Goal: Transaction & Acquisition: Purchase product/service

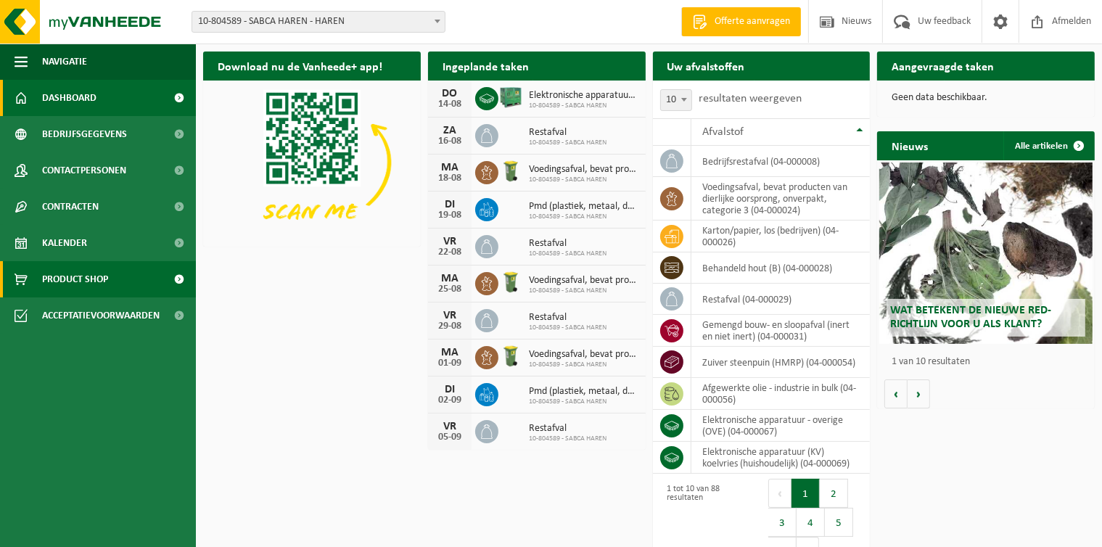
click at [102, 276] on span "Product Shop" at bounding box center [75, 279] width 66 height 36
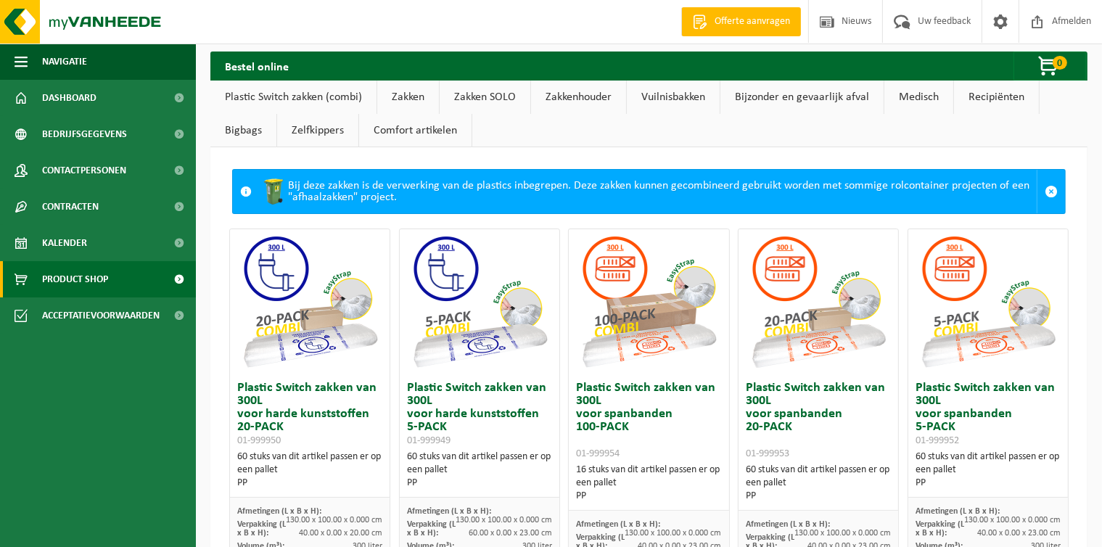
click at [403, 138] on link "Comfort artikelen" at bounding box center [415, 130] width 112 height 33
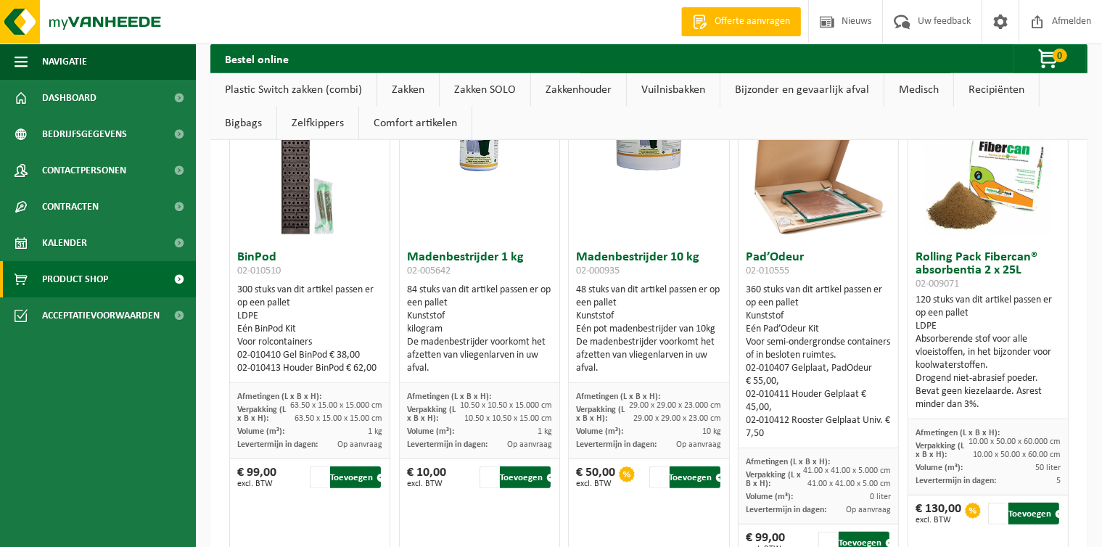
scroll to position [11689, 0]
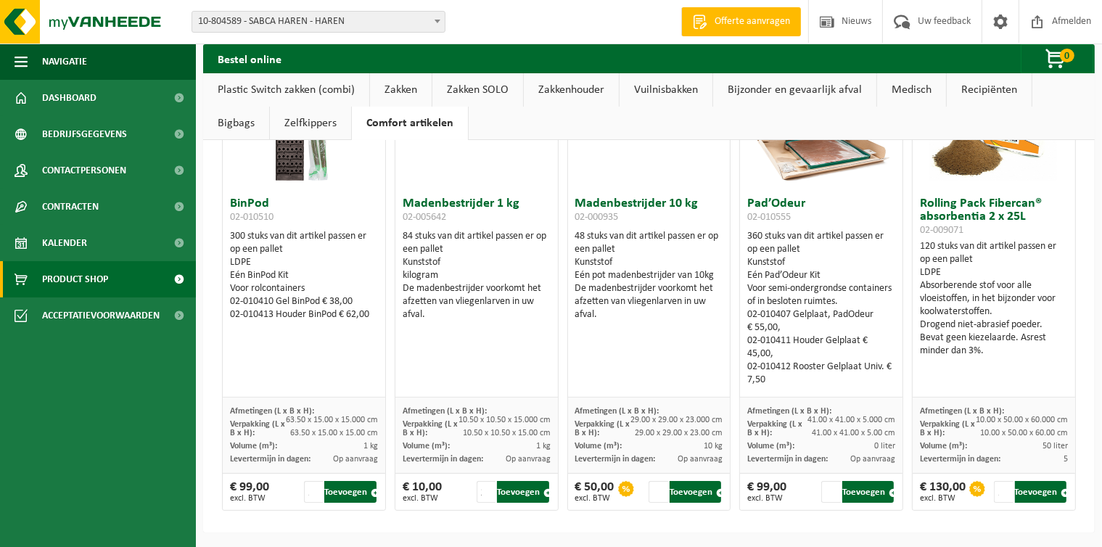
scroll to position [118, 0]
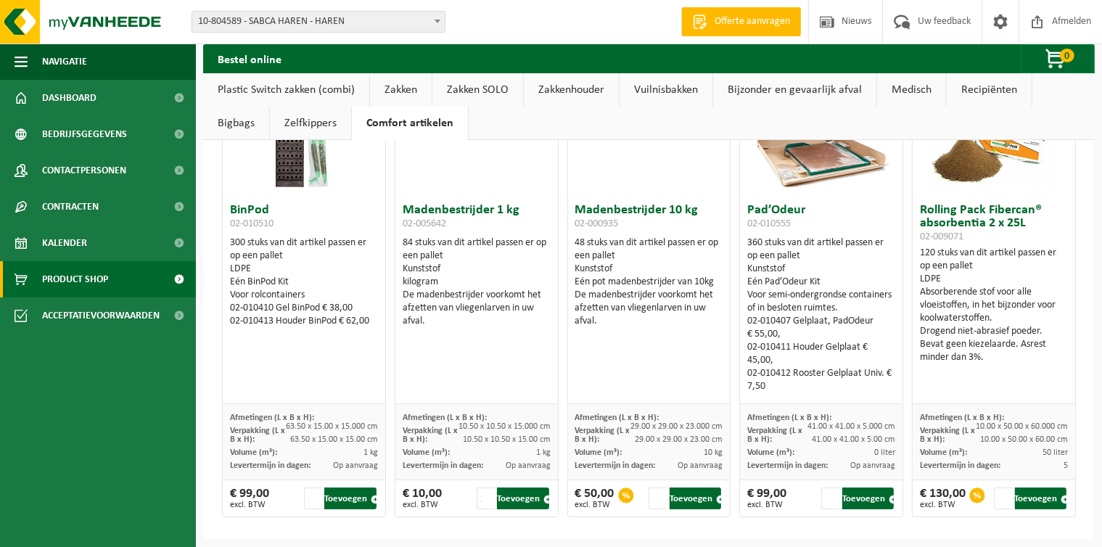
click at [991, 94] on link "Recipiënten" at bounding box center [988, 89] width 85 height 33
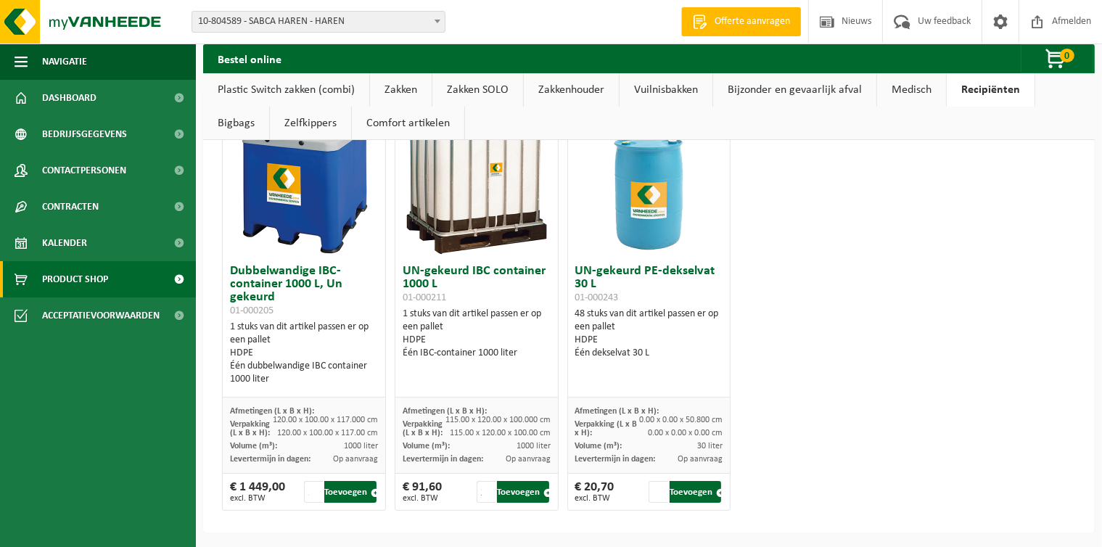
click at [754, 86] on link "Bijzonder en gevaarlijk afval" at bounding box center [794, 89] width 163 height 33
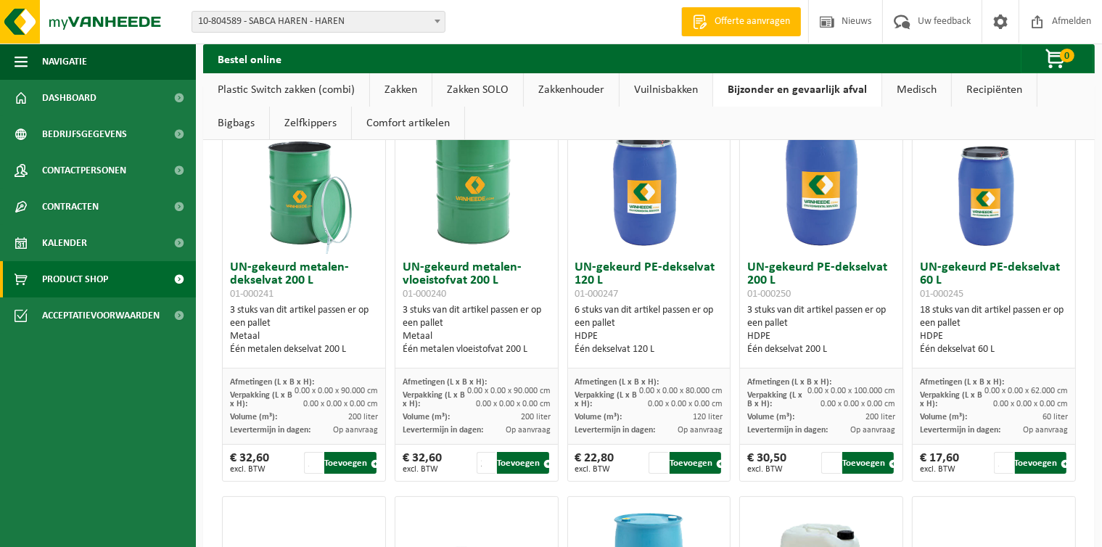
click at [661, 100] on link "Vuilnisbakken" at bounding box center [665, 89] width 93 height 33
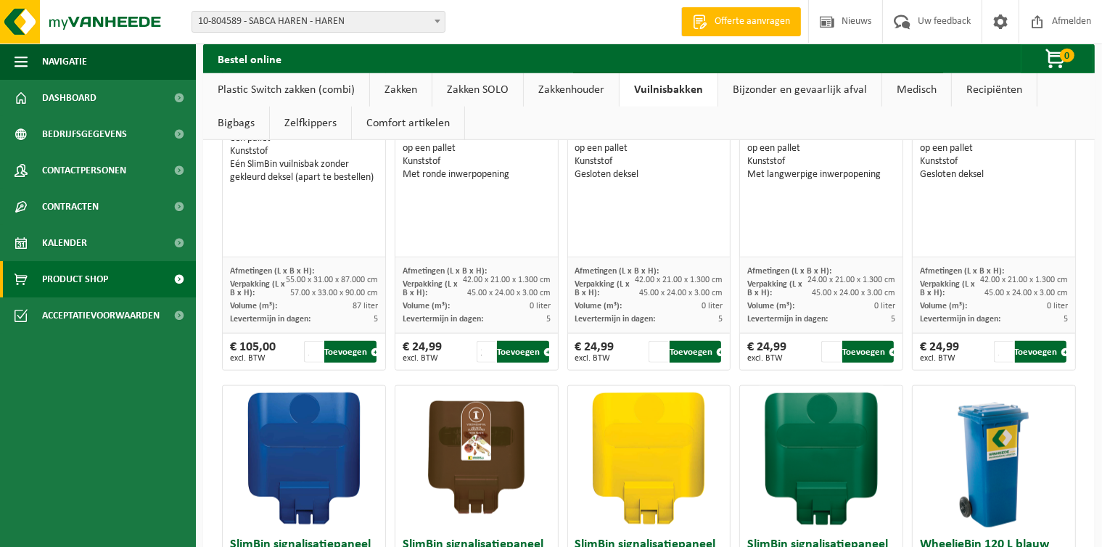
scroll to position [1563, 0]
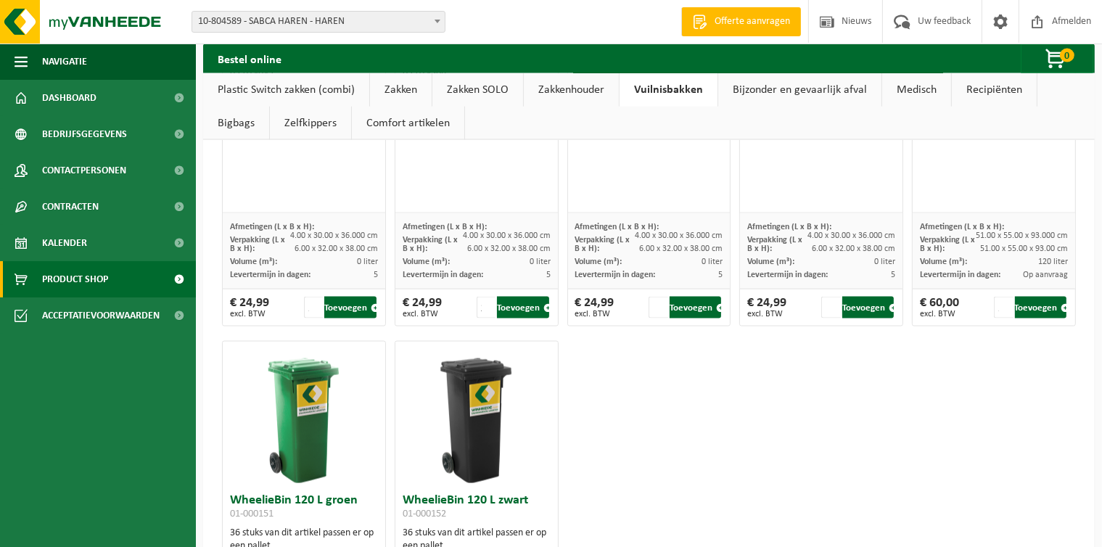
scroll to position [2146, 0]
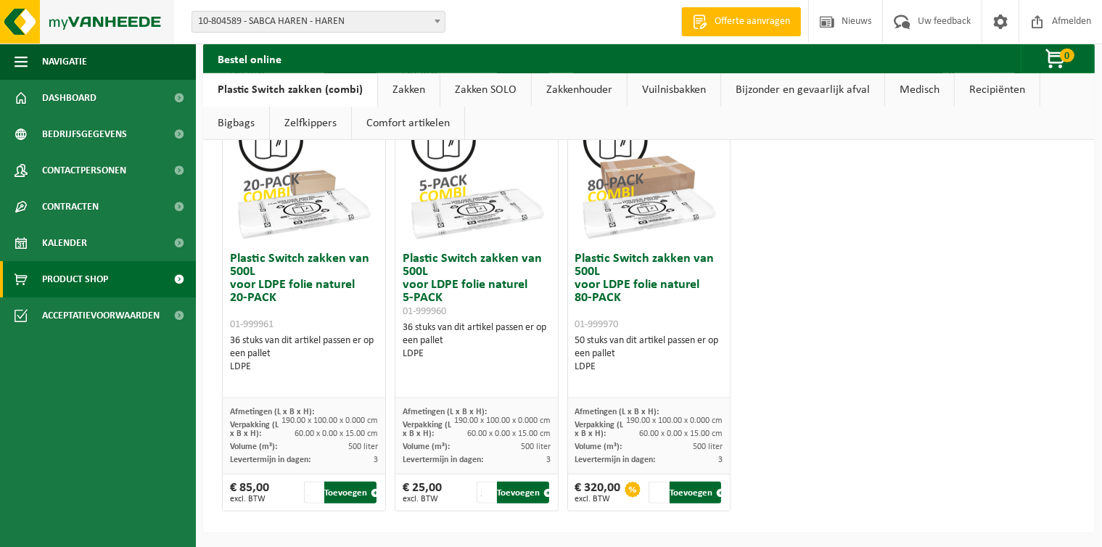
scroll to position [995, 0]
click at [582, 90] on link "Zakkenhouder" at bounding box center [579, 89] width 95 height 33
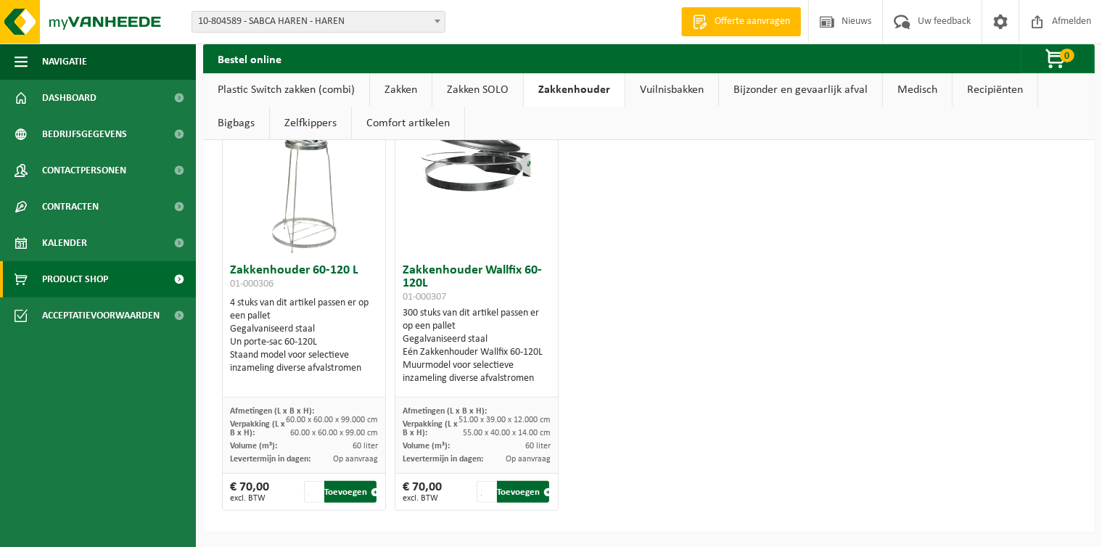
scroll to position [471, 0]
click at [672, 97] on link "Vuilnisbakken" at bounding box center [671, 89] width 93 height 33
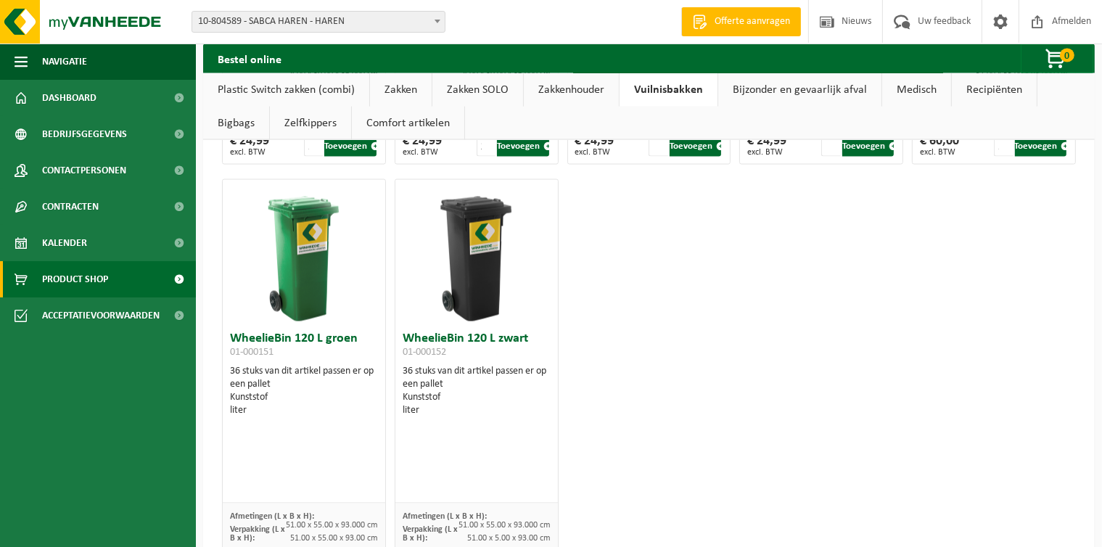
scroll to position [2308, 0]
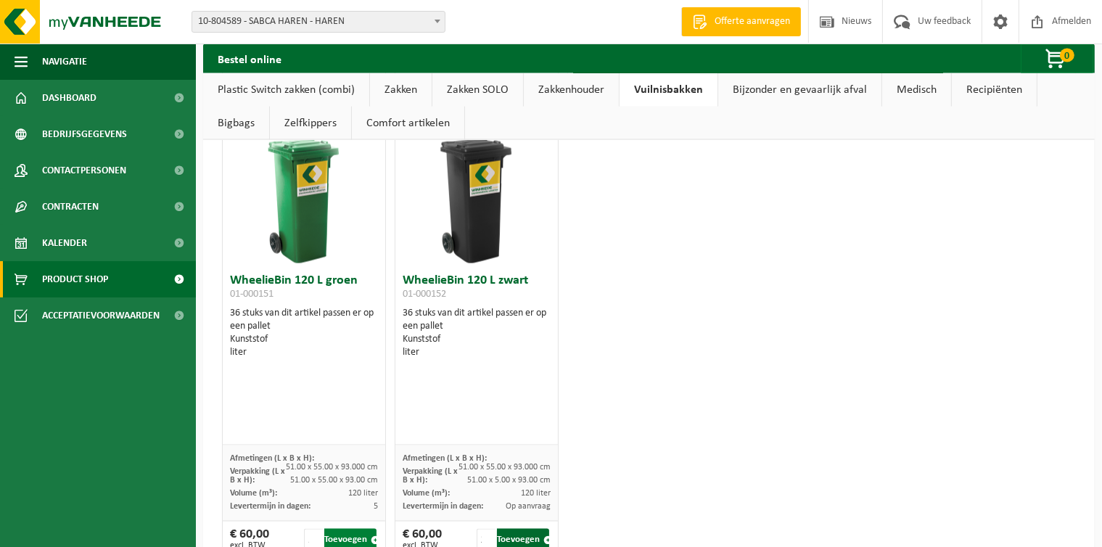
click at [346, 541] on button "Toevoegen" at bounding box center [349, 540] width 51 height 22
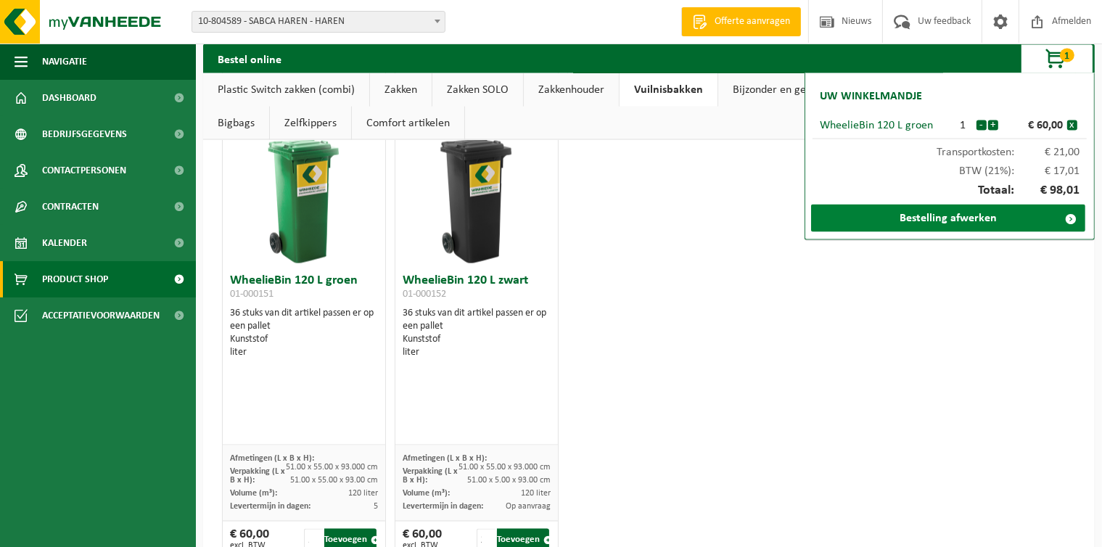
click at [920, 224] on link "Bestelling afwerken" at bounding box center [948, 219] width 274 height 28
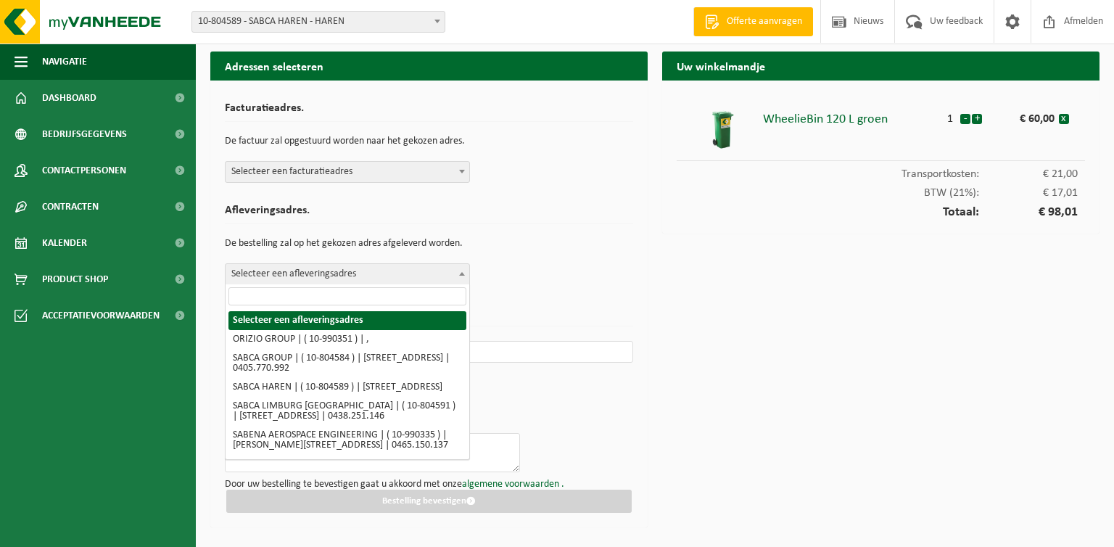
click at [466, 276] on span at bounding box center [462, 273] width 15 height 19
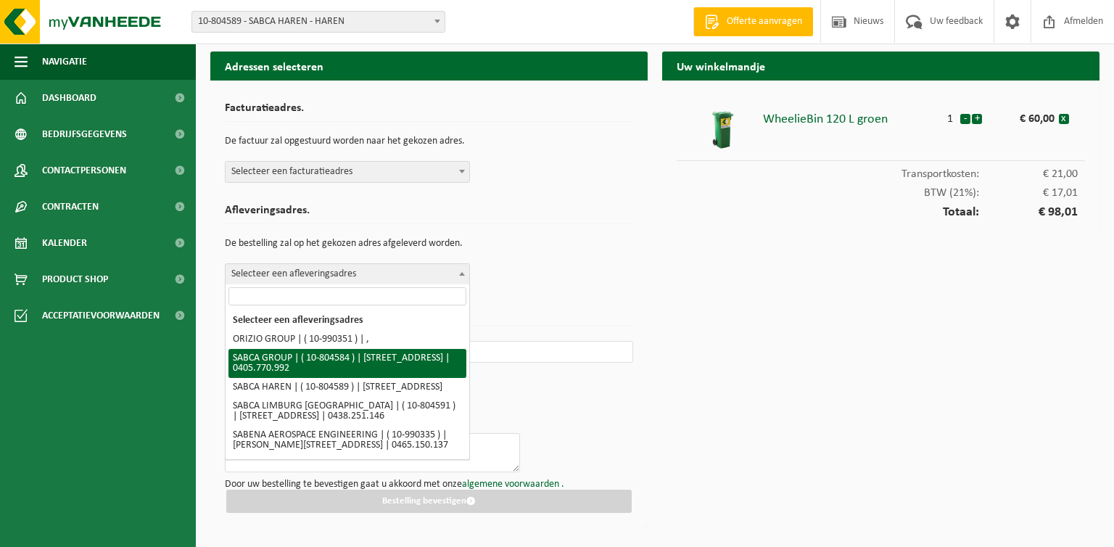
select select "34494"
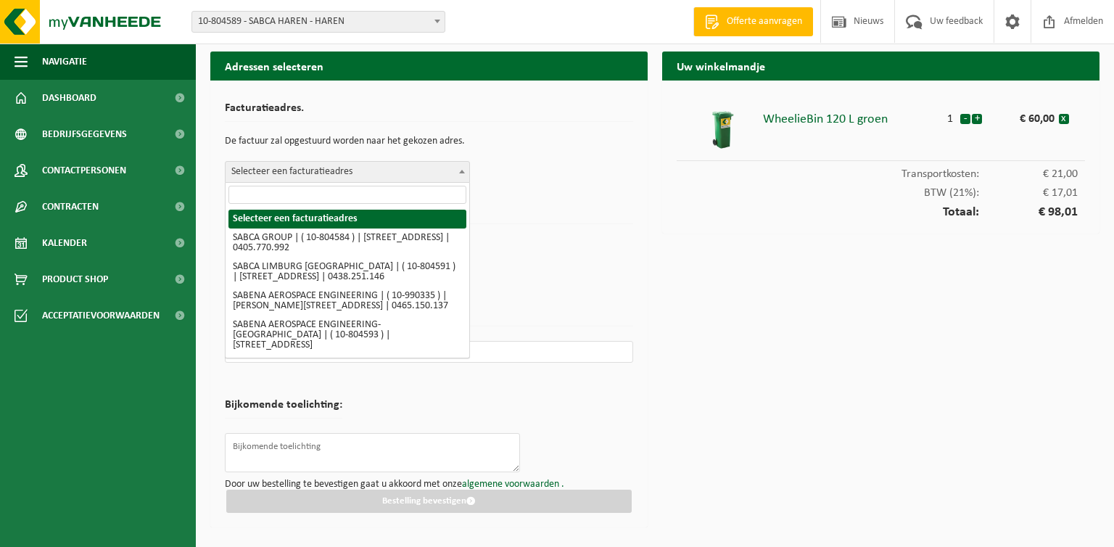
click at [461, 173] on b at bounding box center [462, 172] width 6 height 4
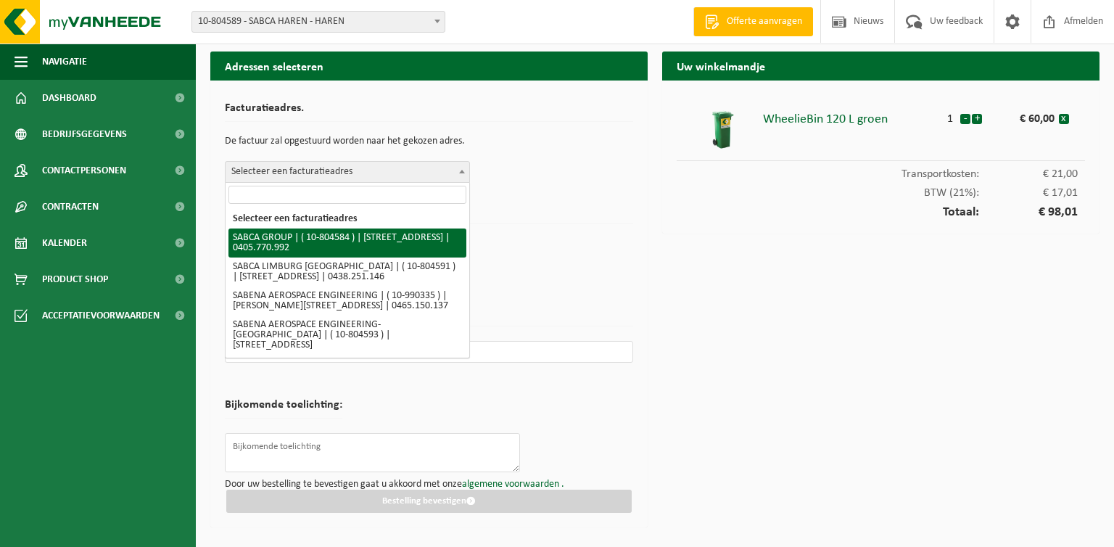
select select "34494"
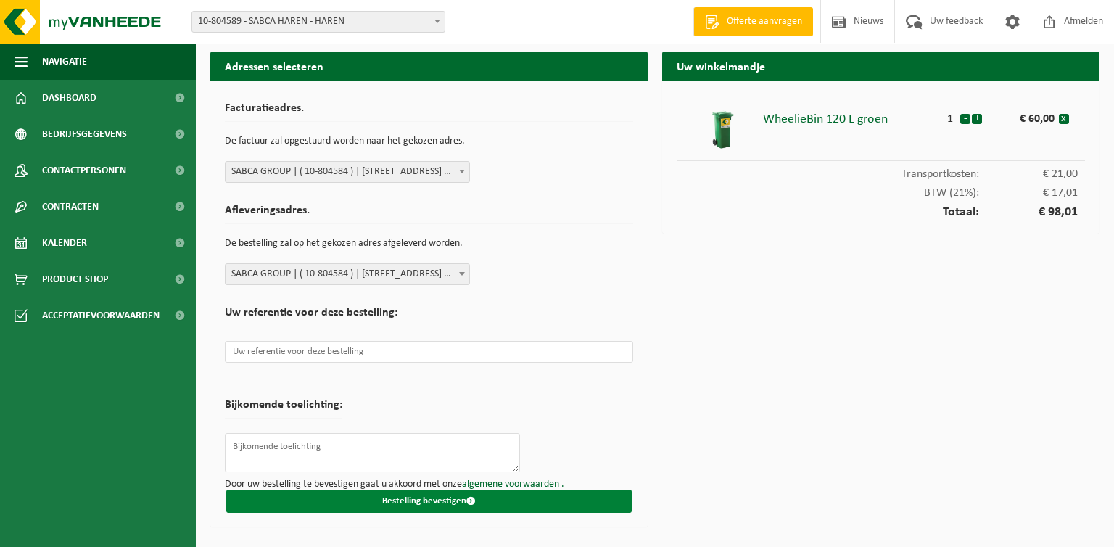
click at [418, 495] on button "Bestelling bevestigen" at bounding box center [428, 501] width 405 height 23
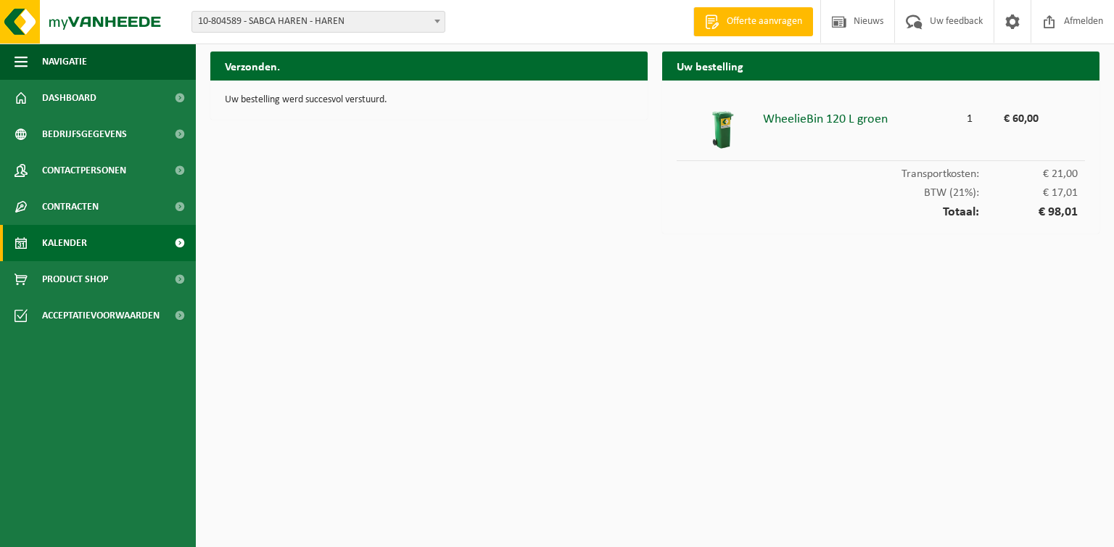
click at [76, 245] on span "Kalender" at bounding box center [64, 243] width 45 height 36
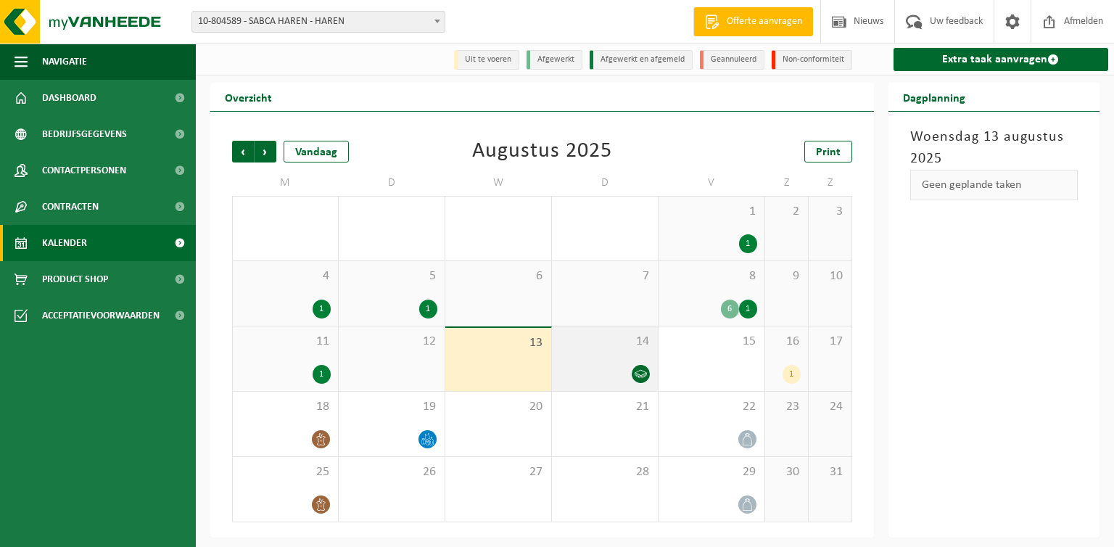
click at [575, 376] on div at bounding box center [604, 374] width 91 height 20
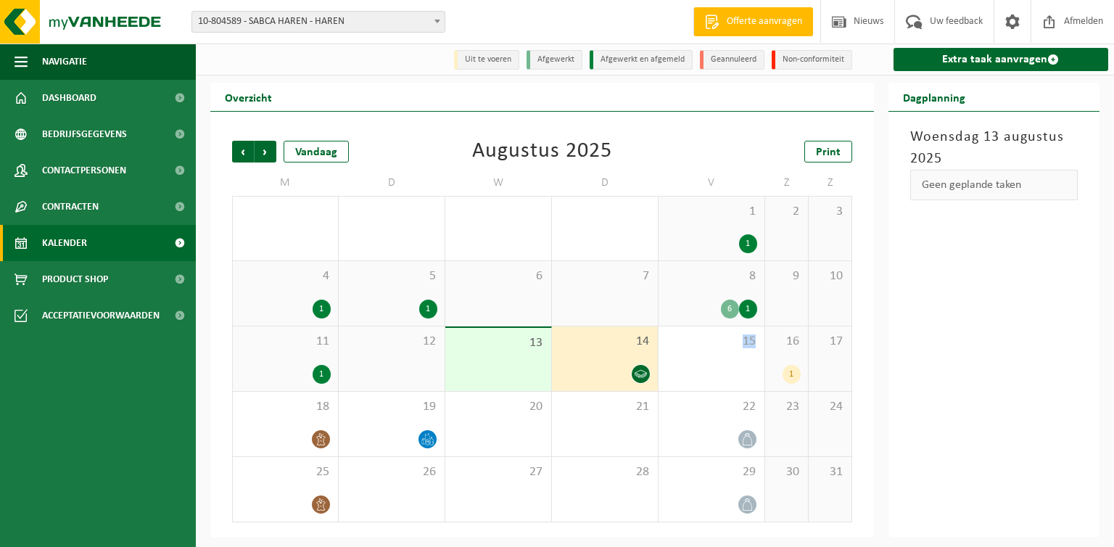
click at [575, 376] on div at bounding box center [604, 374] width 91 height 20
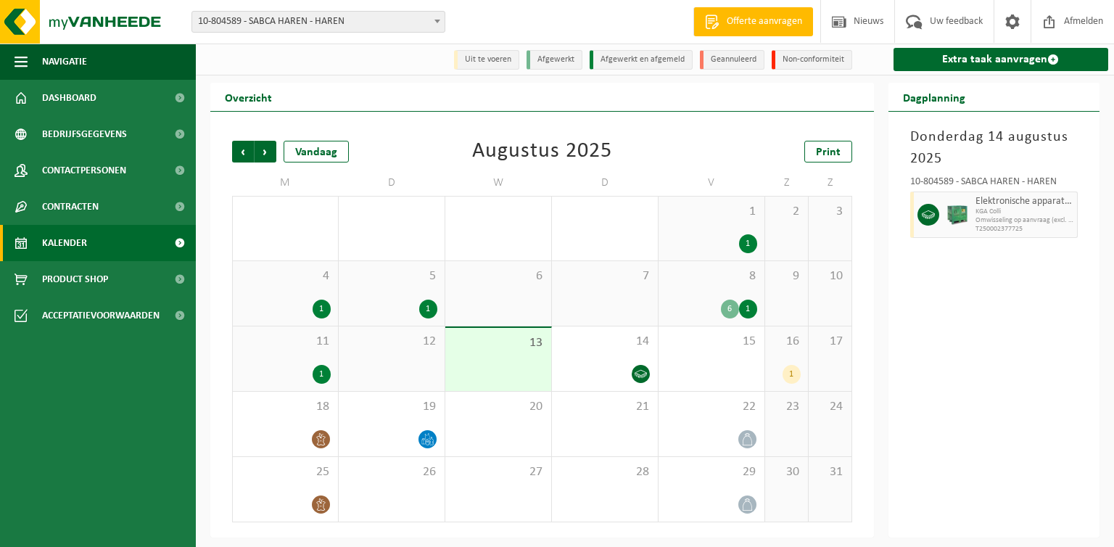
click at [1007, 314] on div "[DATE] 10-804589 - SABCA HAREN - HAREN Elektronische apparatuur - overige (OVE)…" at bounding box center [994, 325] width 212 height 426
